Goal: Navigation & Orientation: Find specific page/section

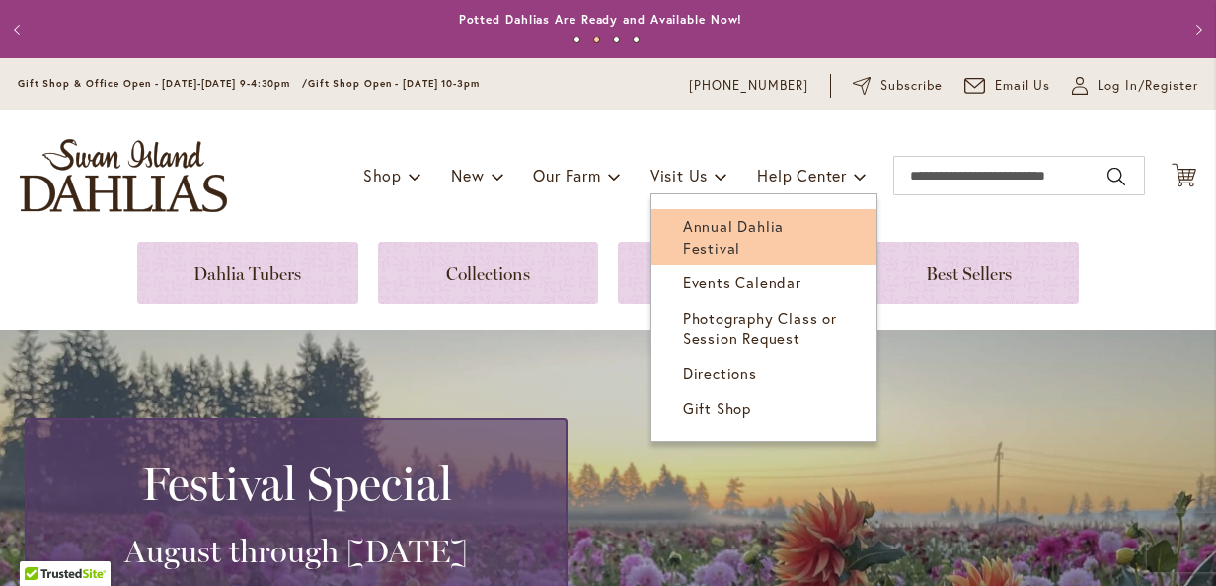
click at [715, 213] on link "Annual Dahlia Festival" at bounding box center [763, 237] width 225 height 56
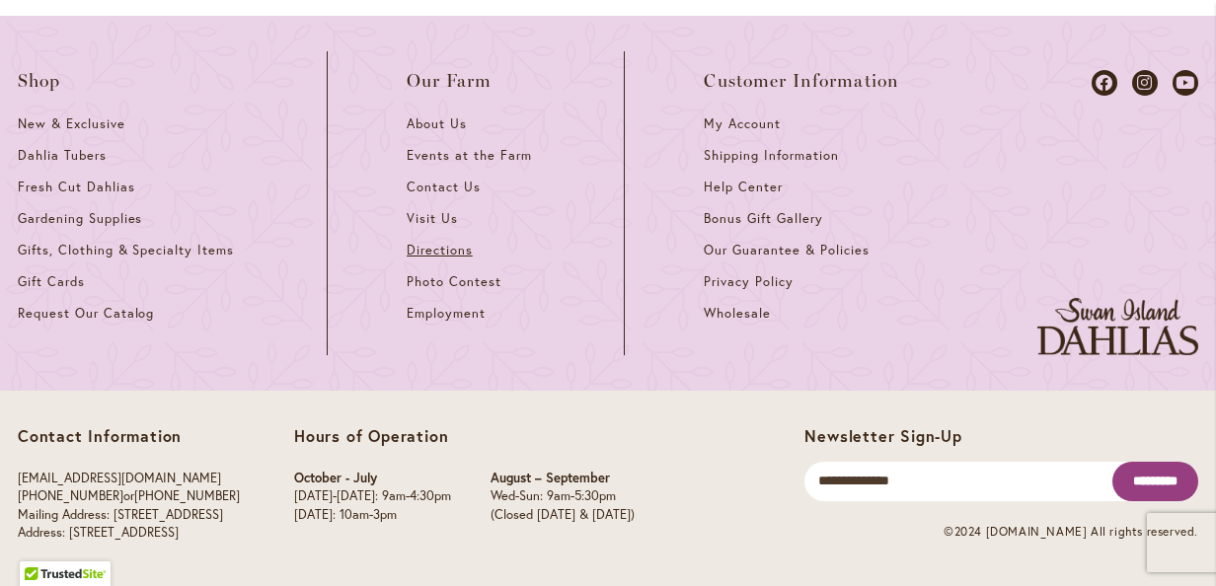
scroll to position [5631, 0]
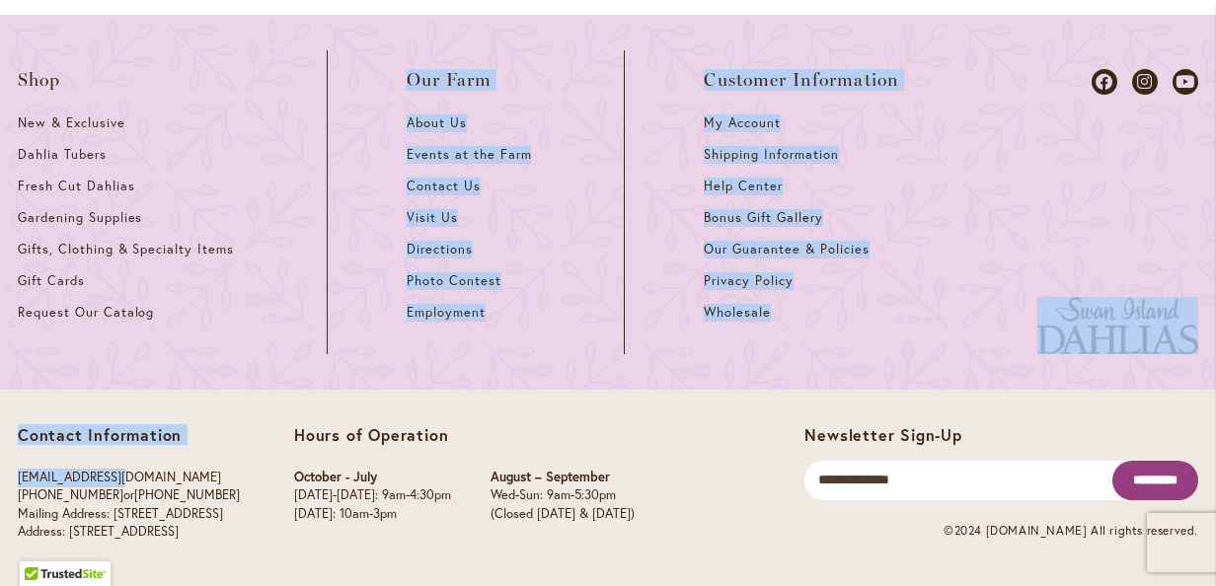
drag, startPoint x: 174, startPoint y: 448, endPoint x: 257, endPoint y: 344, distance: 132.7
click at [257, 344] on footer "Shop New & Exclusive Dahlia Tubers Fresh Cut Dahlias Gardening Supplies Gifts, …" at bounding box center [608, 301] width 1216 height 572
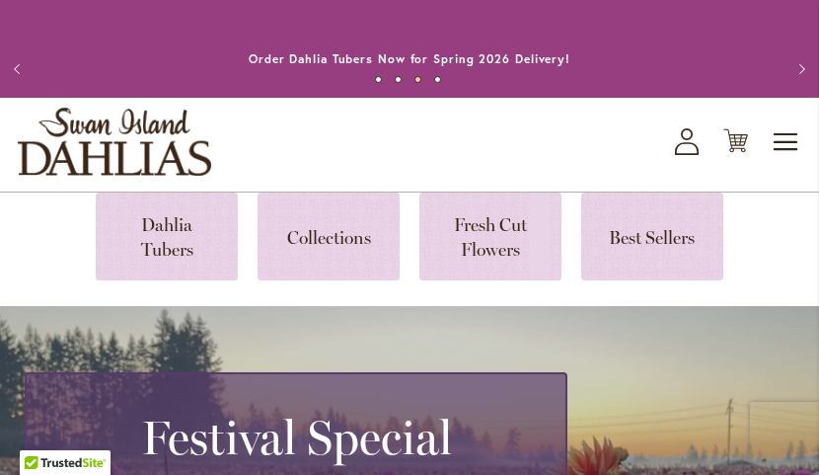
scroll to position [8655, 0]
